Goal: Transaction & Acquisition: Subscribe to service/newsletter

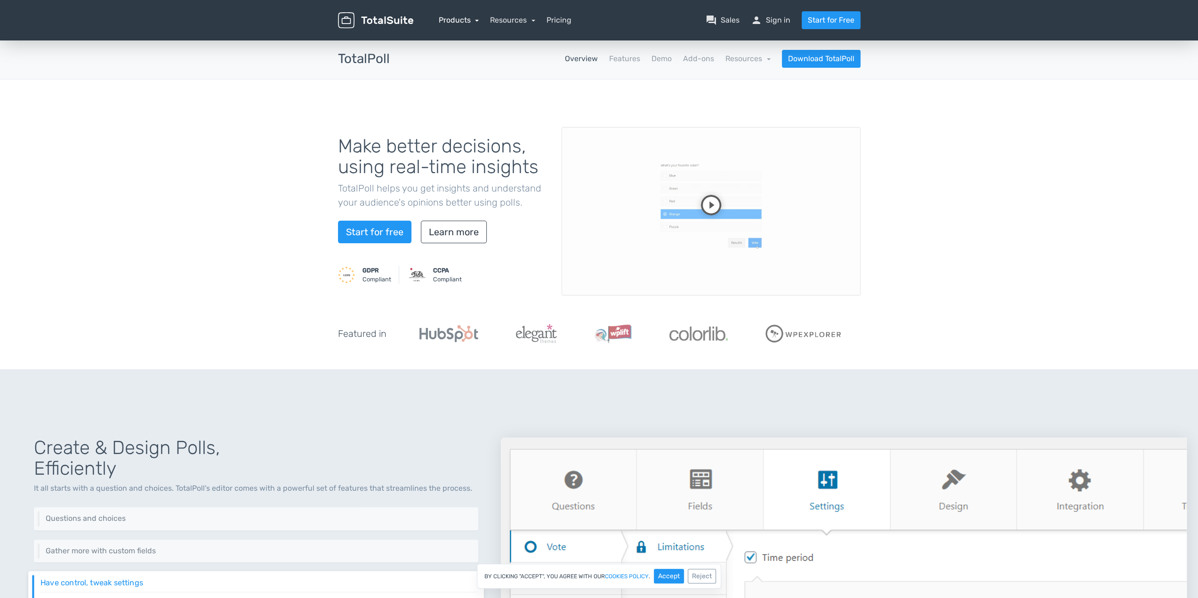
click at [477, 21] on link "Products" at bounding box center [459, 20] width 40 height 9
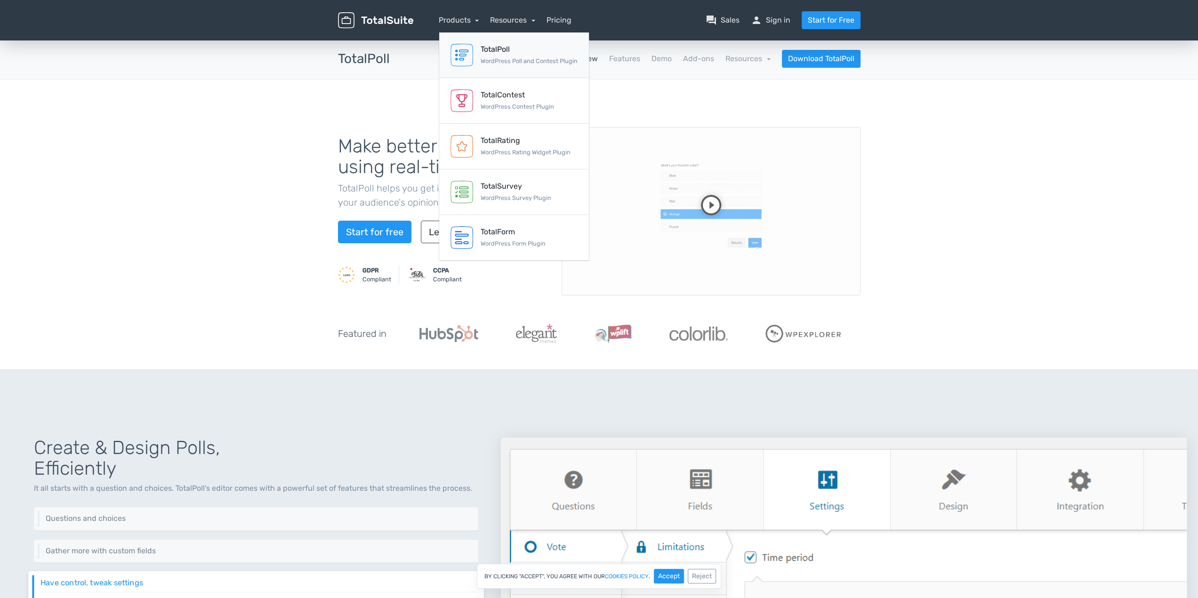
click at [492, 59] on small "WordPress Poll and Contest Plugin" at bounding box center [529, 60] width 97 height 7
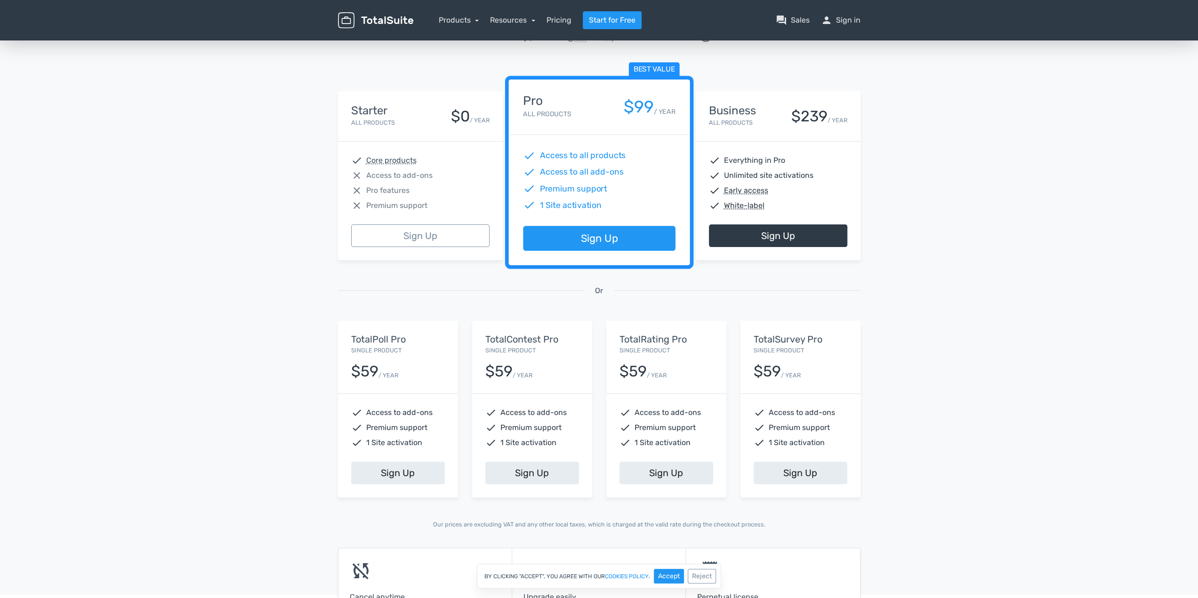
scroll to position [94, 0]
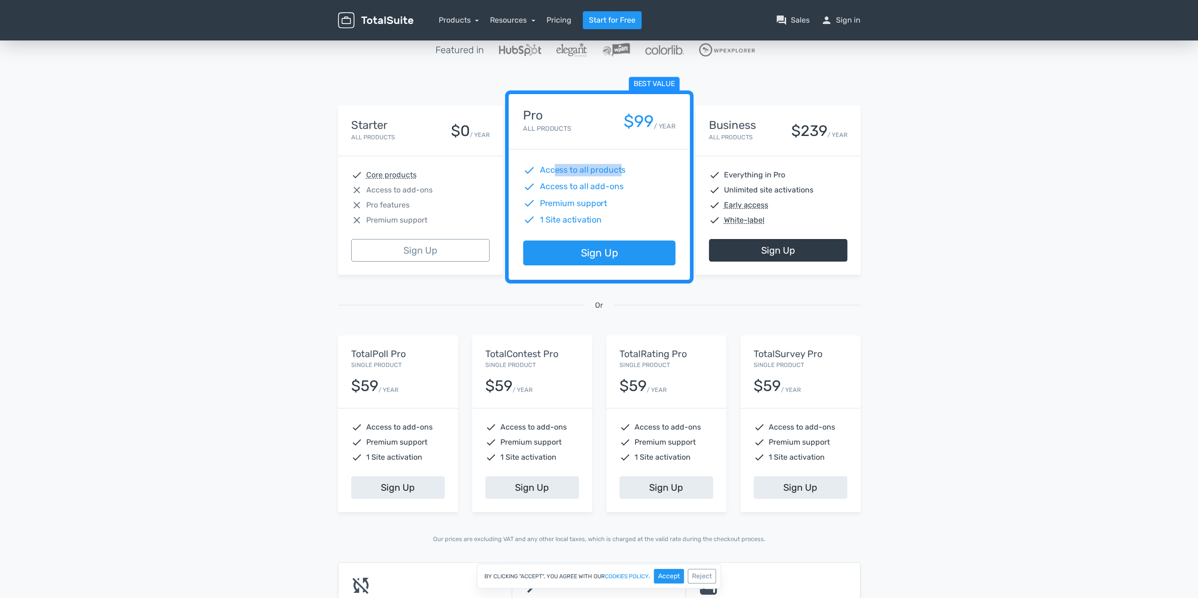
drag, startPoint x: 554, startPoint y: 173, endPoint x: 622, endPoint y: 168, distance: 68.0
click at [622, 168] on span "Access to all products" at bounding box center [583, 170] width 86 height 12
drag, startPoint x: 553, startPoint y: 187, endPoint x: 636, endPoint y: 185, distance: 83.4
click at [636, 185] on div "check Access to all add-ons" at bounding box center [599, 187] width 152 height 12
drag, startPoint x: 537, startPoint y: 202, endPoint x: 625, endPoint y: 194, distance: 87.9
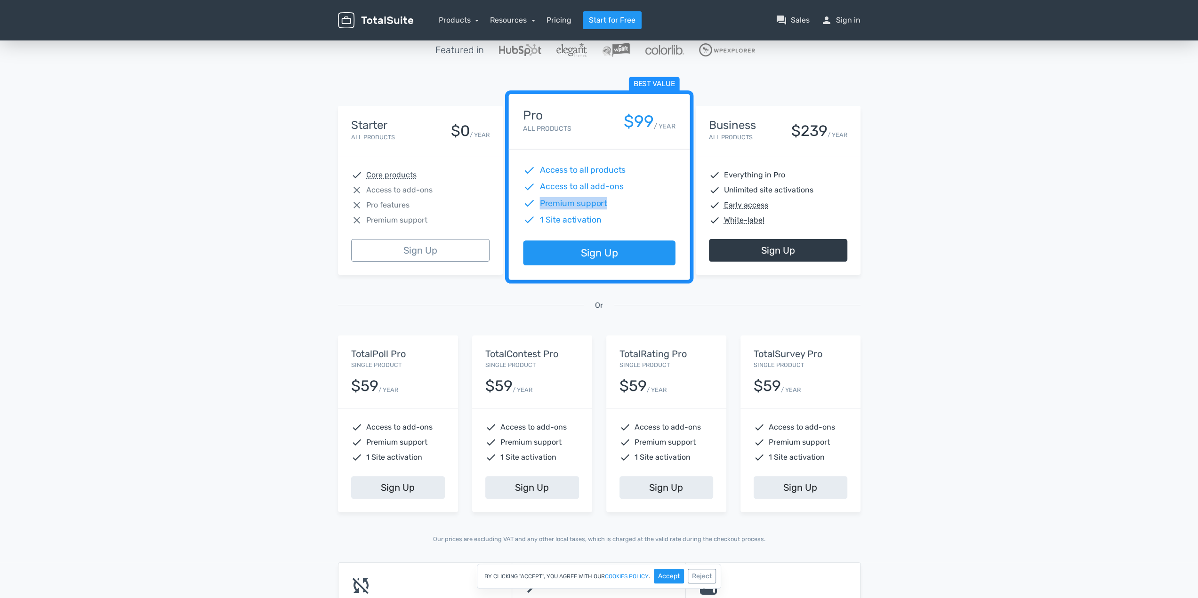
click at [625, 194] on div "check Access to all products check Access to all add-ons check Premium support …" at bounding box center [599, 195] width 181 height 91
drag, startPoint x: 380, startPoint y: 426, endPoint x: 432, endPoint y: 420, distance: 52.2
click at [432, 420] on div "check Access to add-ons check Premium support check 1 Site activation" at bounding box center [398, 443] width 120 height 68
drag, startPoint x: 363, startPoint y: 454, endPoint x: 428, endPoint y: 450, distance: 65.1
click at [428, 450] on div "check Access to add-ons check Premium support check 1 Site activation" at bounding box center [398, 443] width 120 height 68
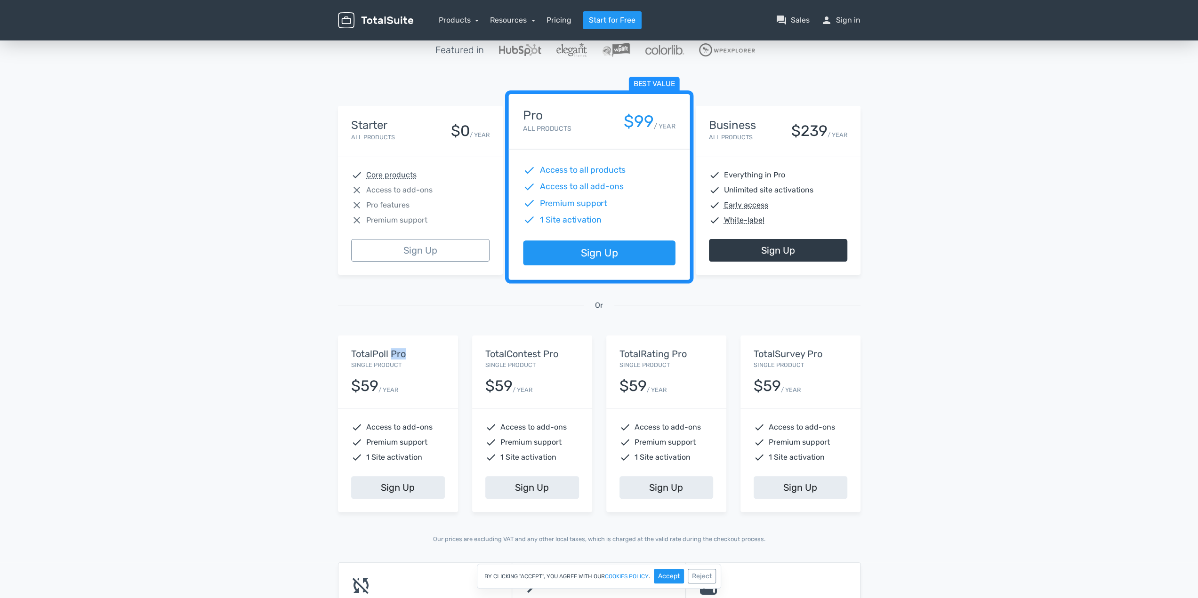
drag, startPoint x: 389, startPoint y: 346, endPoint x: 413, endPoint y: 354, distance: 25.2
click at [413, 354] on div "TotalPoll Pro Single Product $59 / YEAR" at bounding box center [398, 372] width 120 height 73
drag, startPoint x: 514, startPoint y: 356, endPoint x: 534, endPoint y: 355, distance: 19.8
click at [534, 355] on h5 "TotalContest Pro" at bounding box center [532, 354] width 94 height 10
drag, startPoint x: 641, startPoint y: 351, endPoint x: 664, endPoint y: 353, distance: 23.1
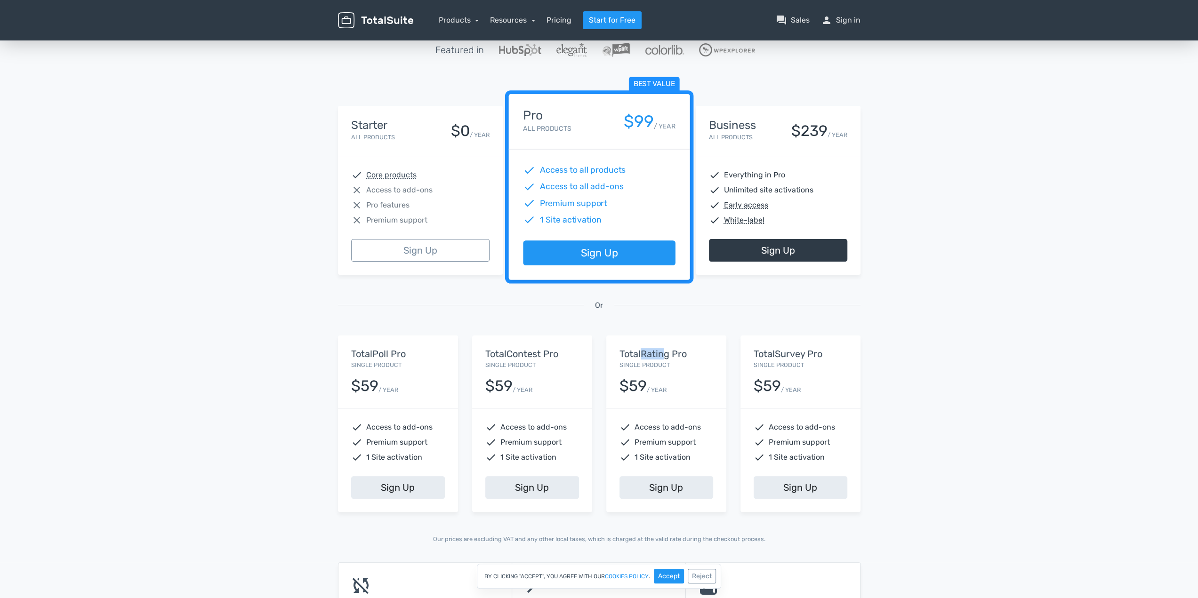
click at [664, 353] on h5 "TotalRating Pro" at bounding box center [667, 354] width 94 height 10
drag, startPoint x: 773, startPoint y: 350, endPoint x: 800, endPoint y: 350, distance: 26.8
click at [800, 350] on h5 "TotalSurvey Pro" at bounding box center [801, 354] width 94 height 10
click at [477, 312] on div "Or" at bounding box center [599, 317] width 537 height 38
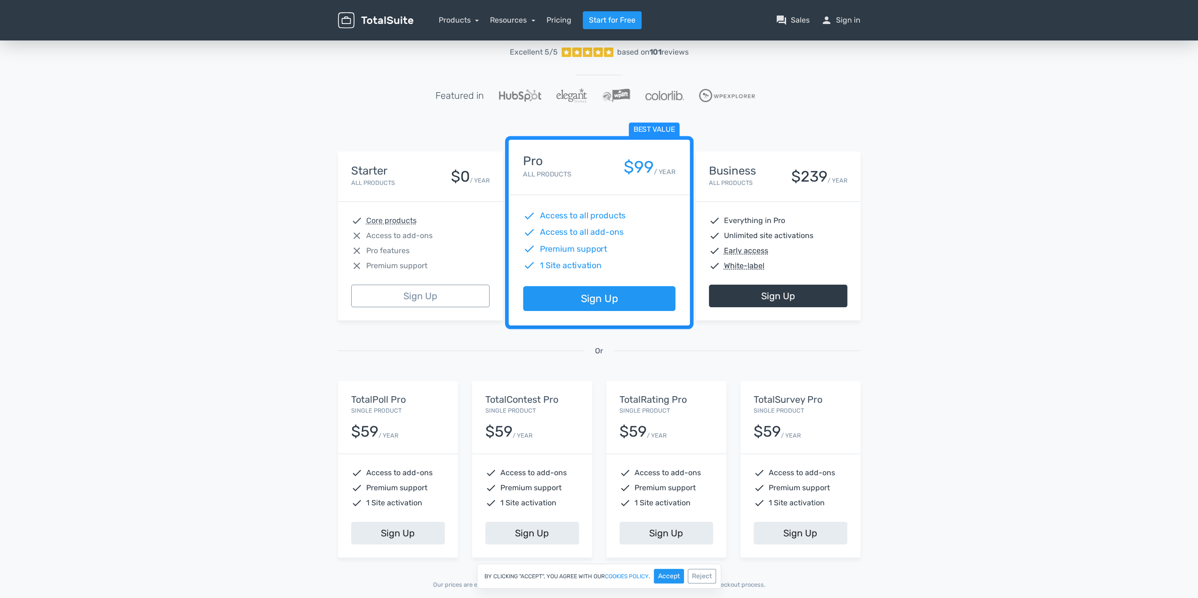
scroll to position [47, 0]
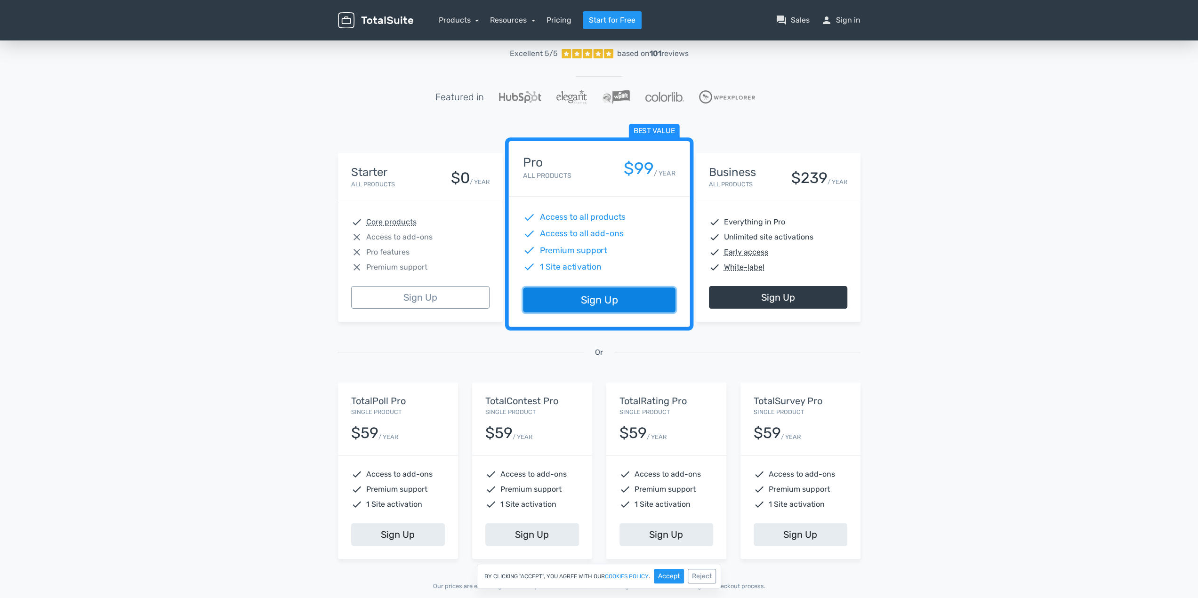
click at [631, 298] on link "Sign Up" at bounding box center [599, 300] width 152 height 25
